Goal: Find specific page/section: Find specific page/section

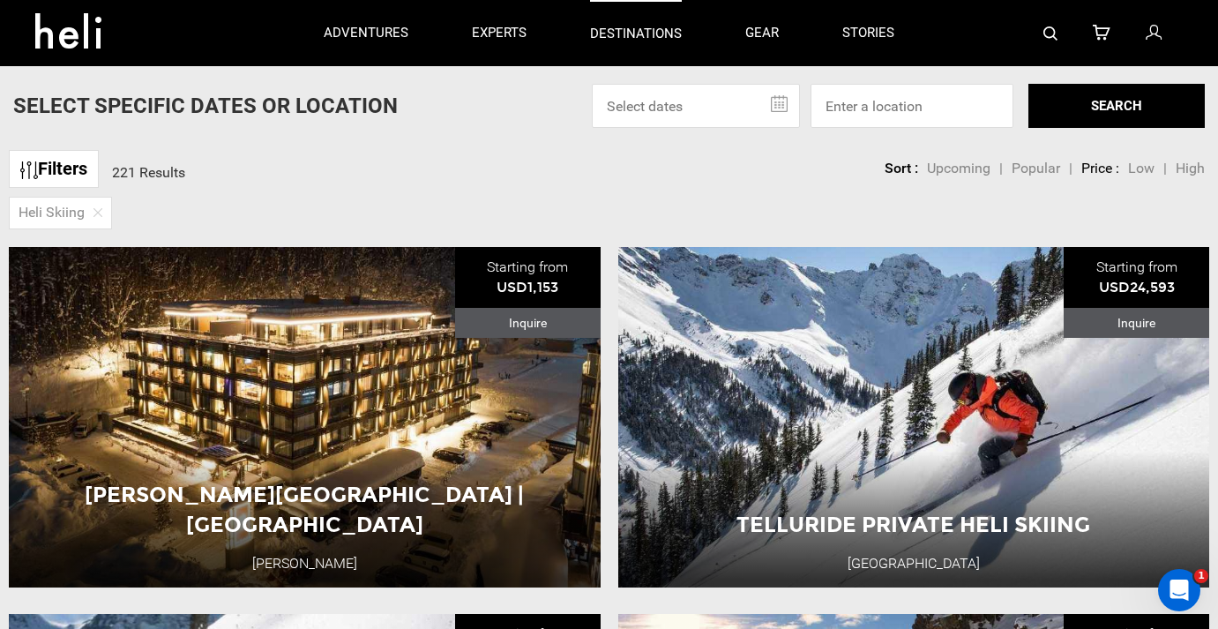
click at [643, 31] on p "destinations" at bounding box center [636, 34] width 92 height 19
click at [629, 33] on p "destinations" at bounding box center [636, 34] width 92 height 19
click at [854, 102] on input at bounding box center [911, 106] width 203 height 44
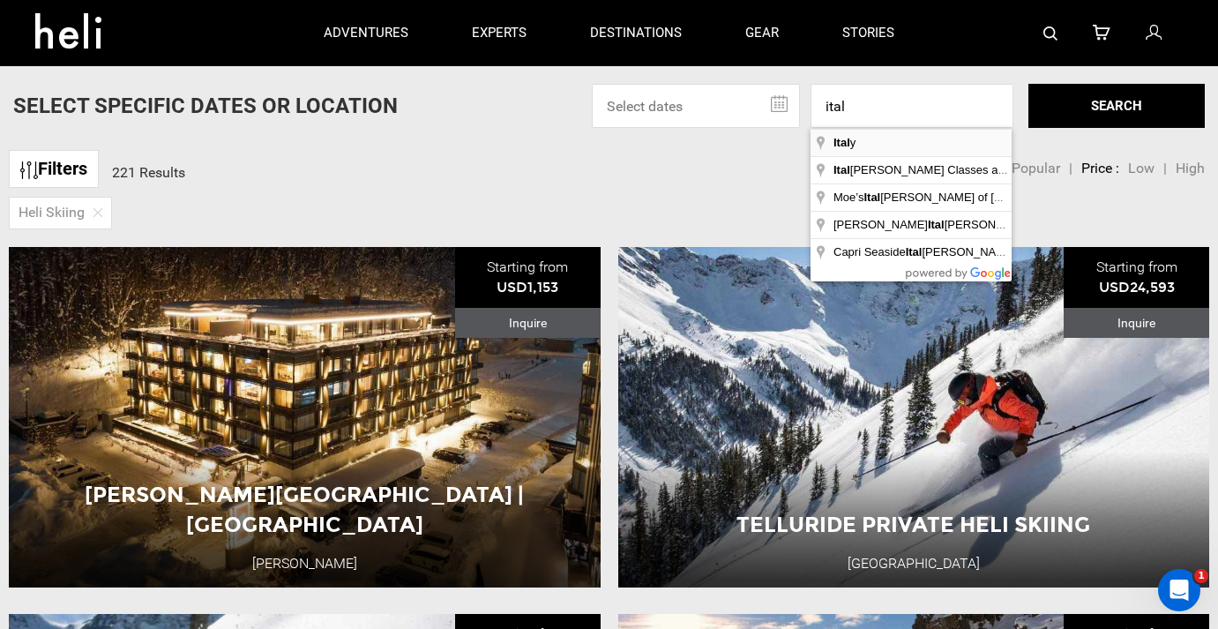
type input "[GEOGRAPHIC_DATA]"
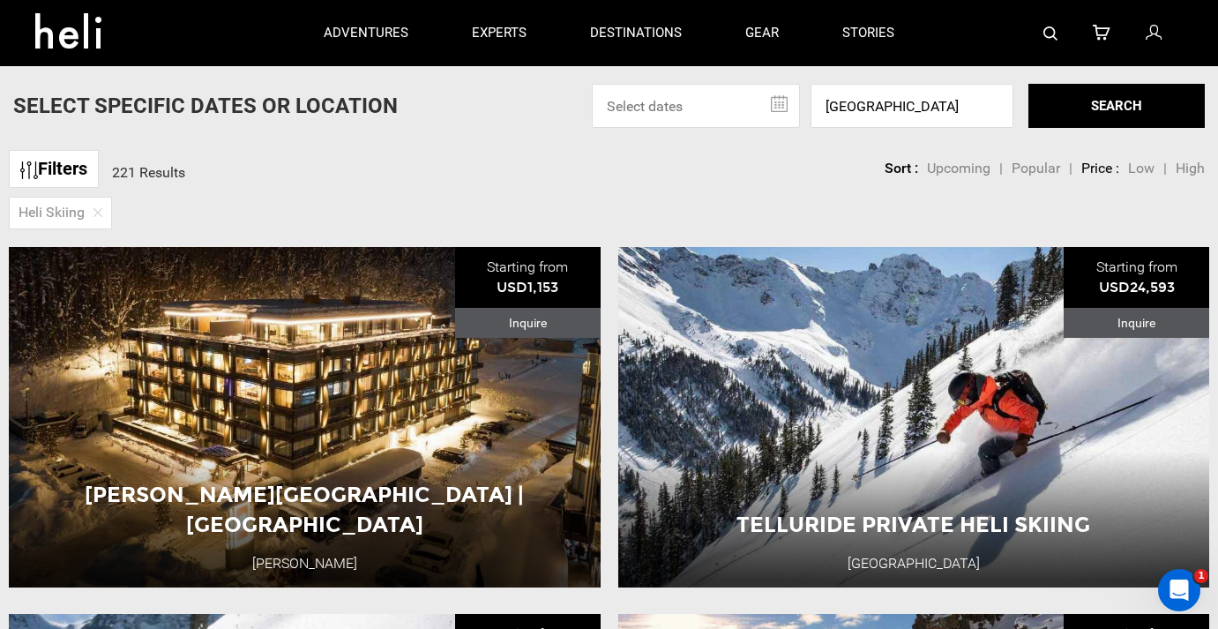
click at [1095, 112] on button "SEARCH" at bounding box center [1116, 106] width 176 height 44
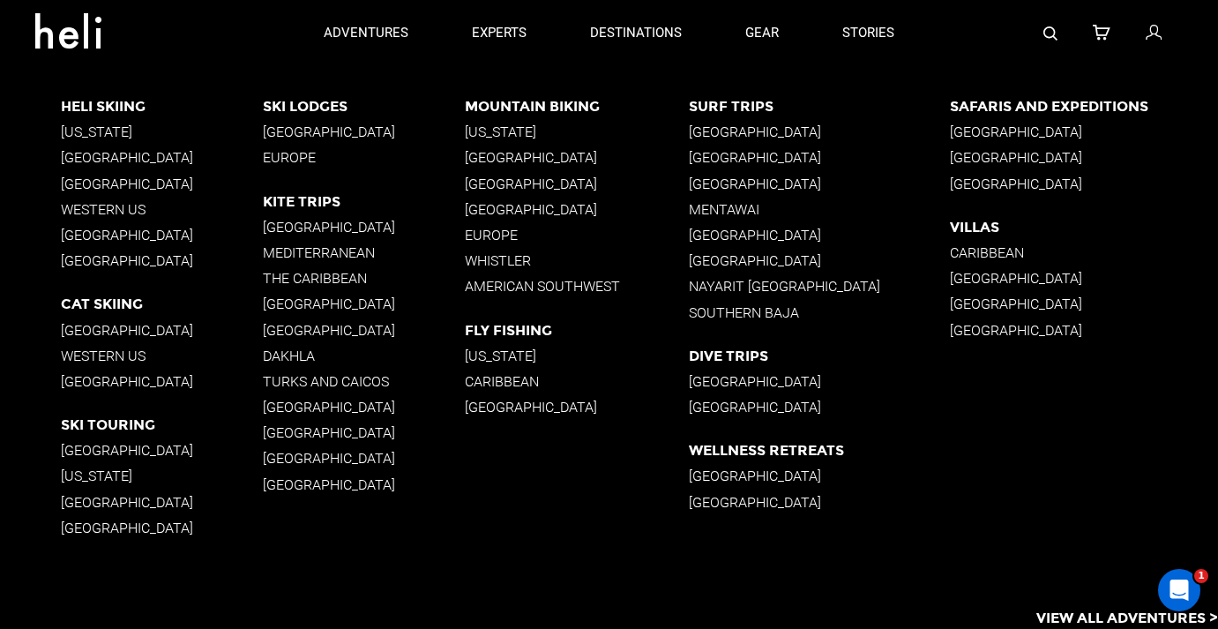
click at [103, 105] on p "Heli Skiing" at bounding box center [162, 106] width 202 height 17
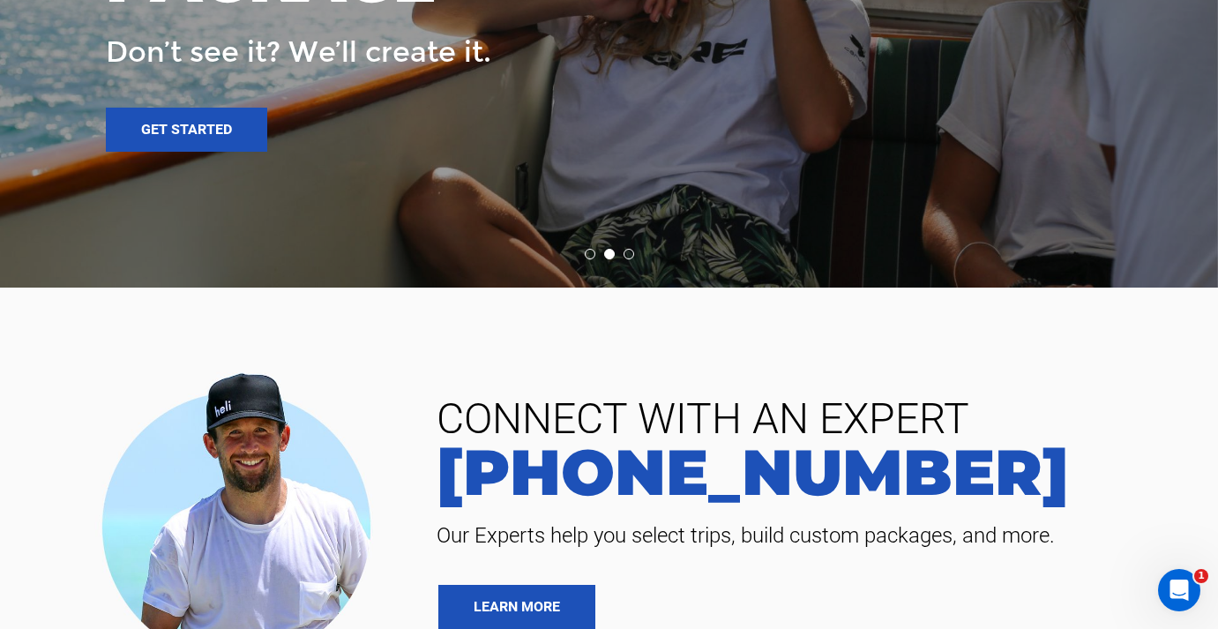
scroll to position [2010, 0]
